Goal: Task Accomplishment & Management: Complete application form

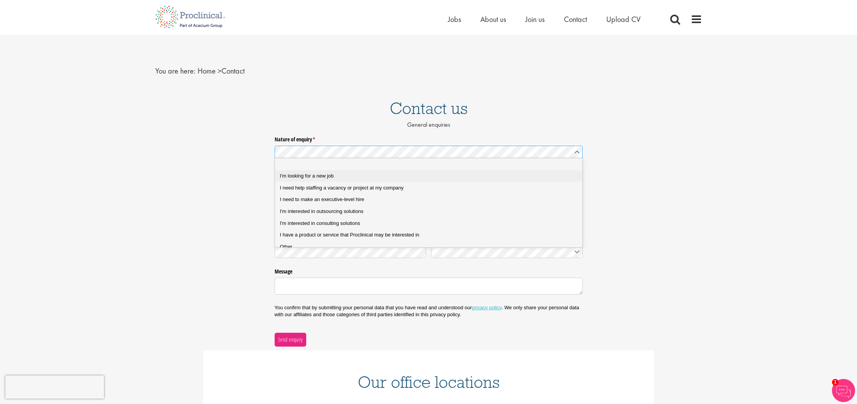
click at [368, 175] on div "I'm looking for a new job" at bounding box center [431, 175] width 303 height 7
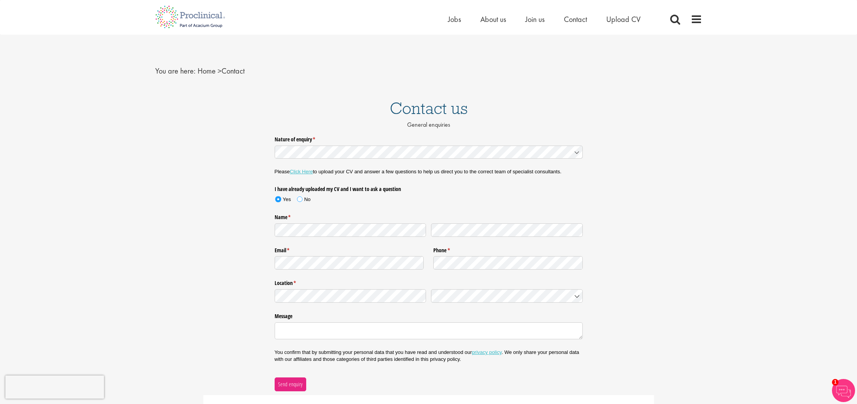
click at [300, 198] on span at bounding box center [299, 198] width 5 height 5
click at [305, 173] on link "Click Here" at bounding box center [301, 172] width 23 height 6
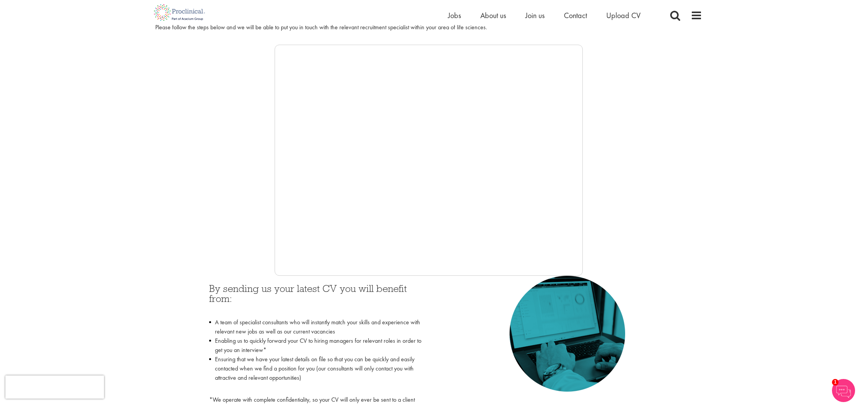
scroll to position [151, 0]
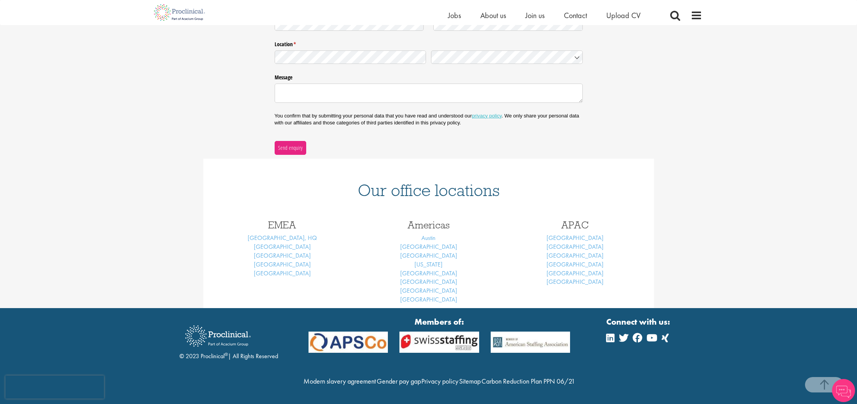
scroll to position [194, 0]
click at [193, 15] on img at bounding box center [179, 12] width 60 height 25
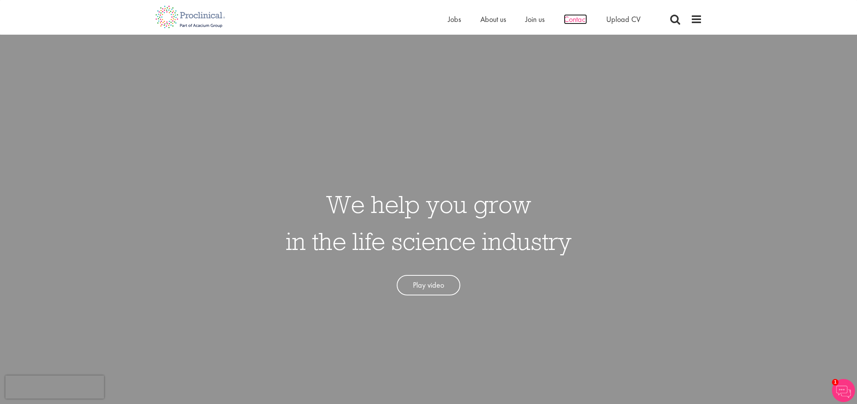
click at [575, 21] on span "Contact" at bounding box center [575, 19] width 23 height 10
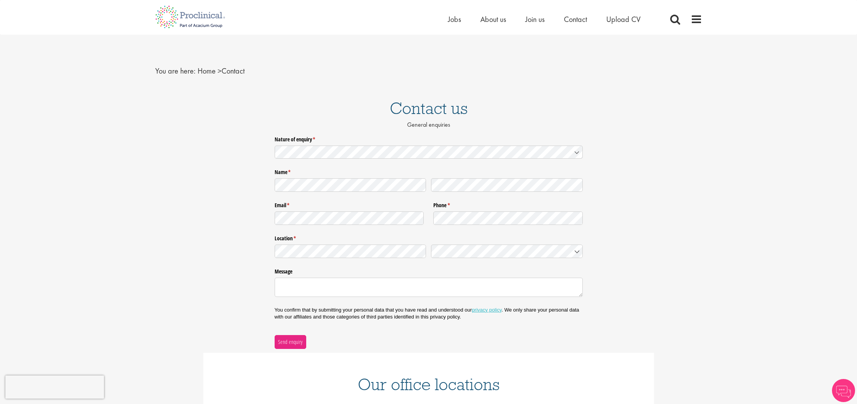
click at [605, 18] on ul "Home Jobs About us Join us Contact Upload CV" at bounding box center [554, 19] width 212 height 12
click at [621, 19] on span "Upload CV" at bounding box center [623, 19] width 34 height 10
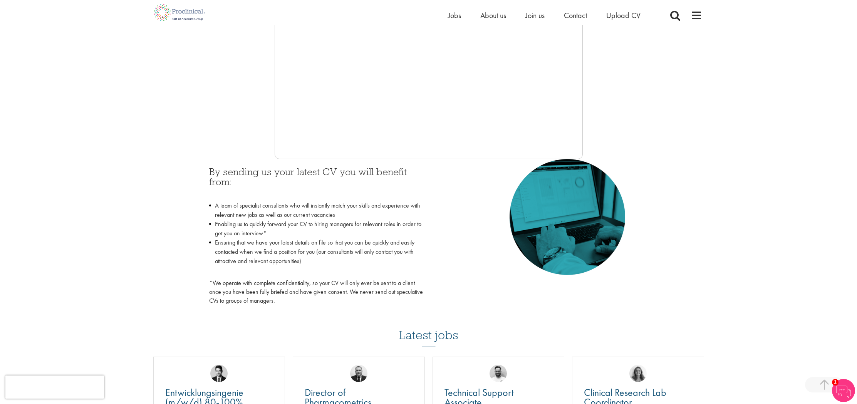
scroll to position [238, 0]
